Goal: Information Seeking & Learning: Learn about a topic

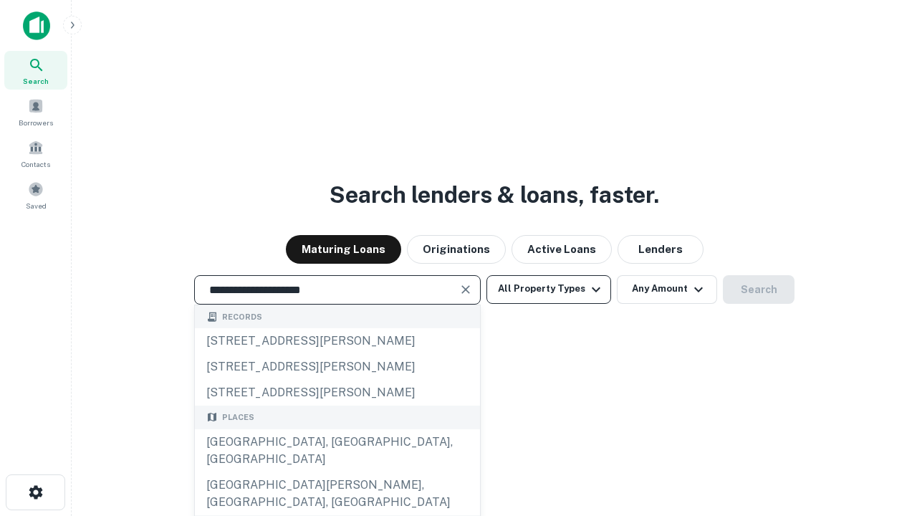
click at [337, 472] on div "[GEOGRAPHIC_DATA], [GEOGRAPHIC_DATA], [GEOGRAPHIC_DATA]" at bounding box center [337, 450] width 285 height 43
click at [549, 289] on button "All Property Types" at bounding box center [548, 289] width 125 height 29
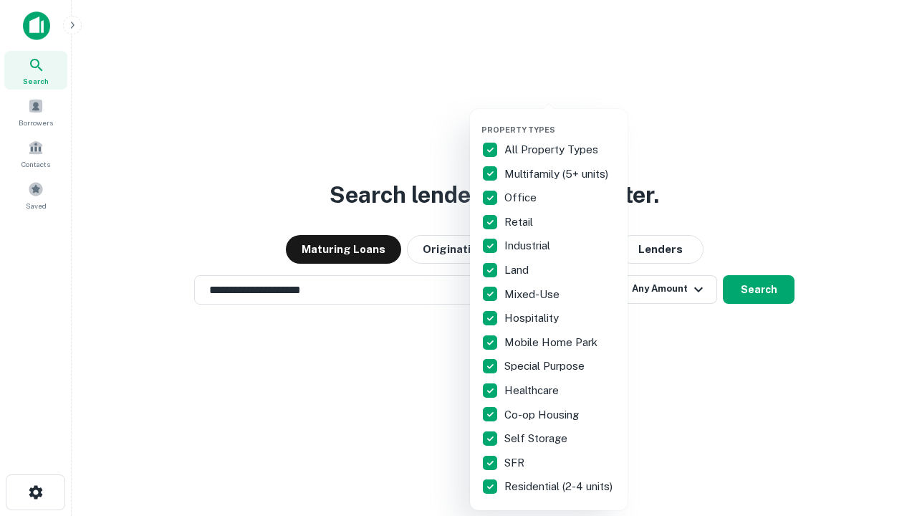
type input "**********"
click at [560, 120] on button "button" at bounding box center [560, 120] width 158 height 1
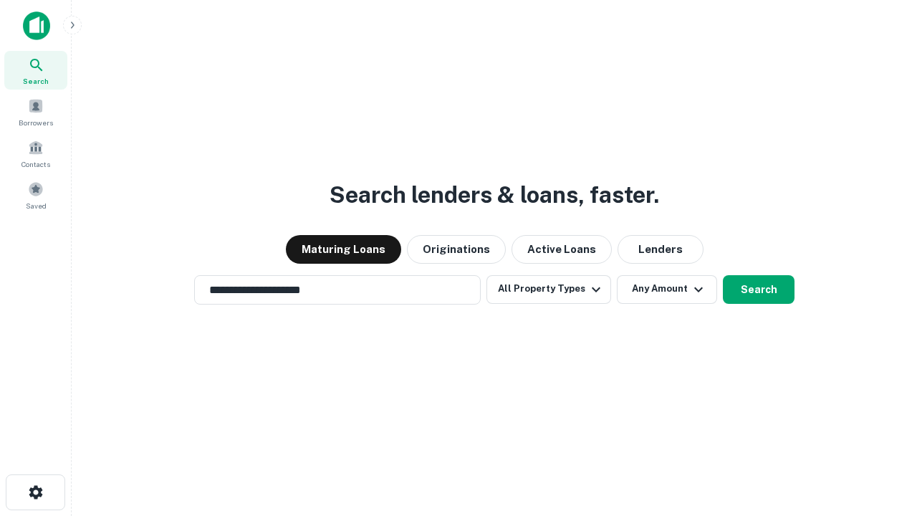
scroll to position [22, 0]
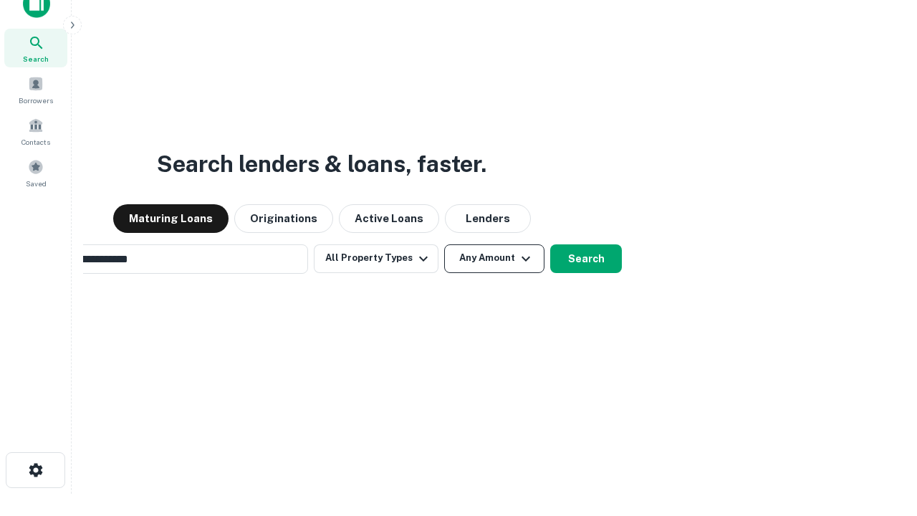
click at [444, 244] on button "Any Amount" at bounding box center [494, 258] width 100 height 29
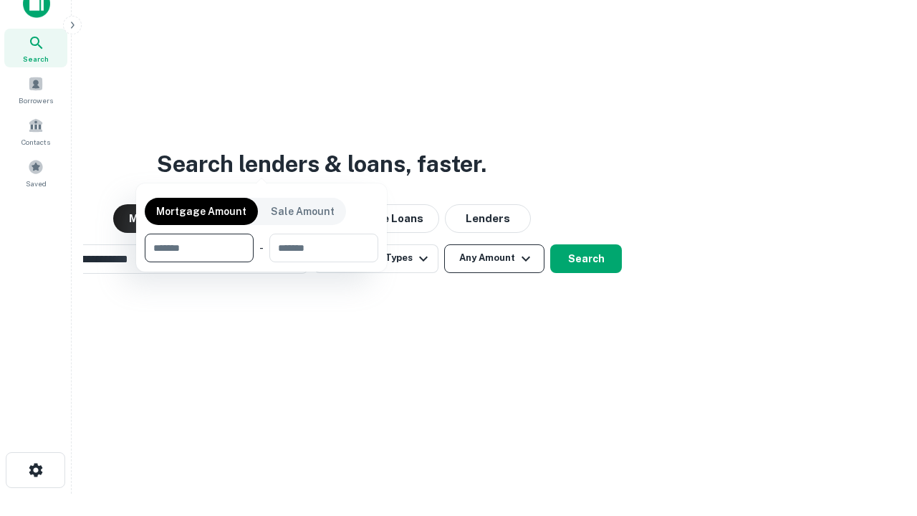
scroll to position [23, 0]
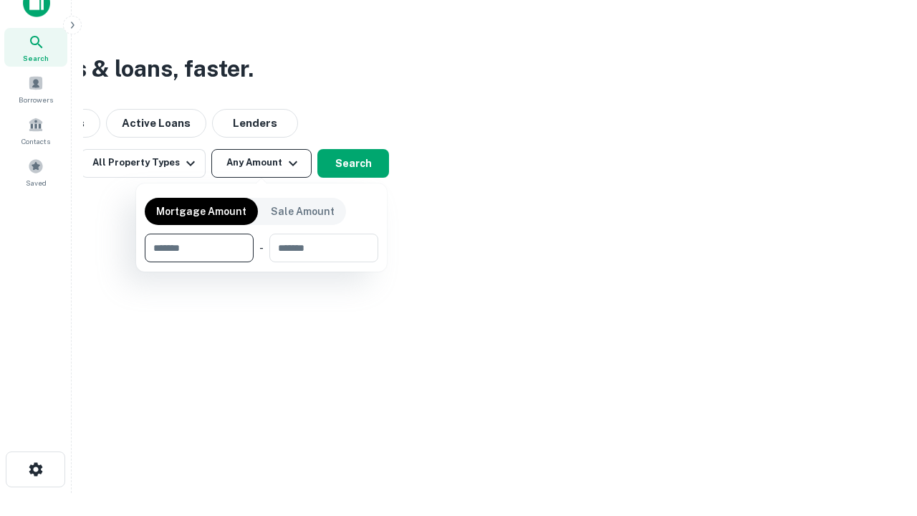
type input "*******"
click at [261, 262] on button "button" at bounding box center [261, 262] width 233 height 1
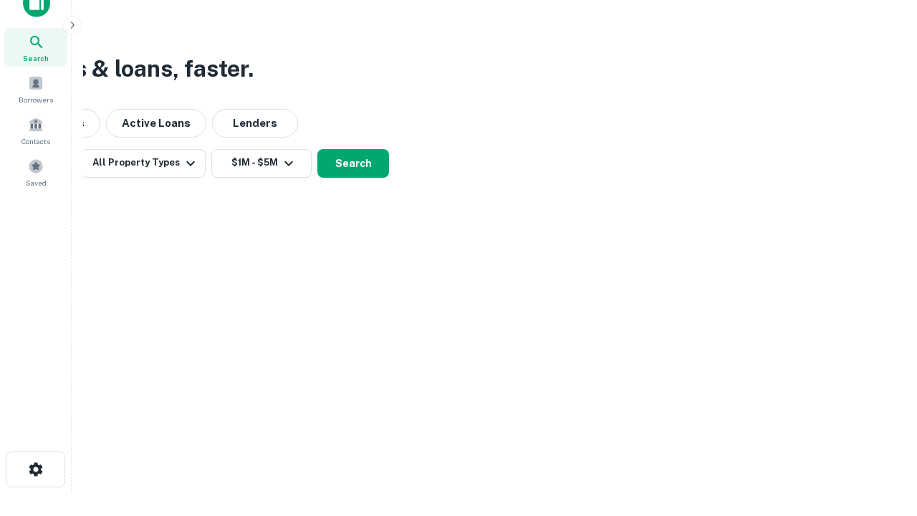
scroll to position [9, 264]
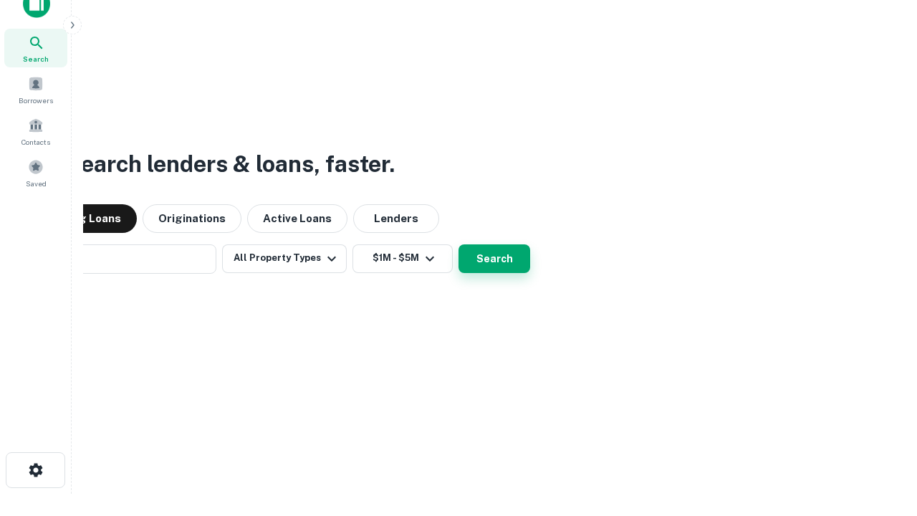
click at [458, 244] on button "Search" at bounding box center [494, 258] width 72 height 29
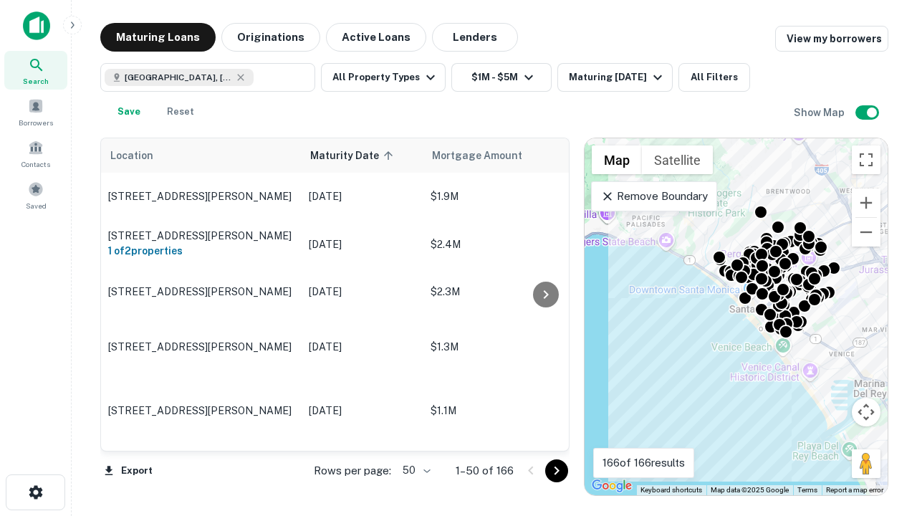
click at [414, 470] on body "Search Borrowers Contacts Saved Maturing Loans Originations Active Loans Lender…" at bounding box center [458, 258] width 917 height 516
click at [415, 434] on li "25" at bounding box center [415, 434] width 42 height 26
